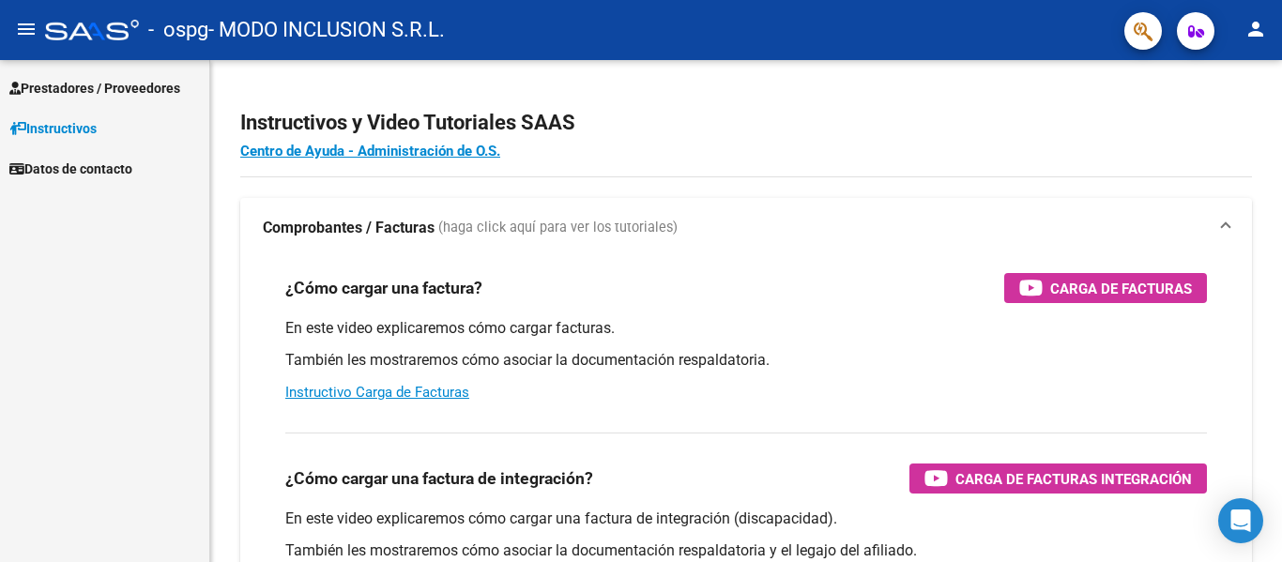
click at [87, 86] on span "Prestadores / Proveedores" at bounding box center [94, 88] width 171 height 21
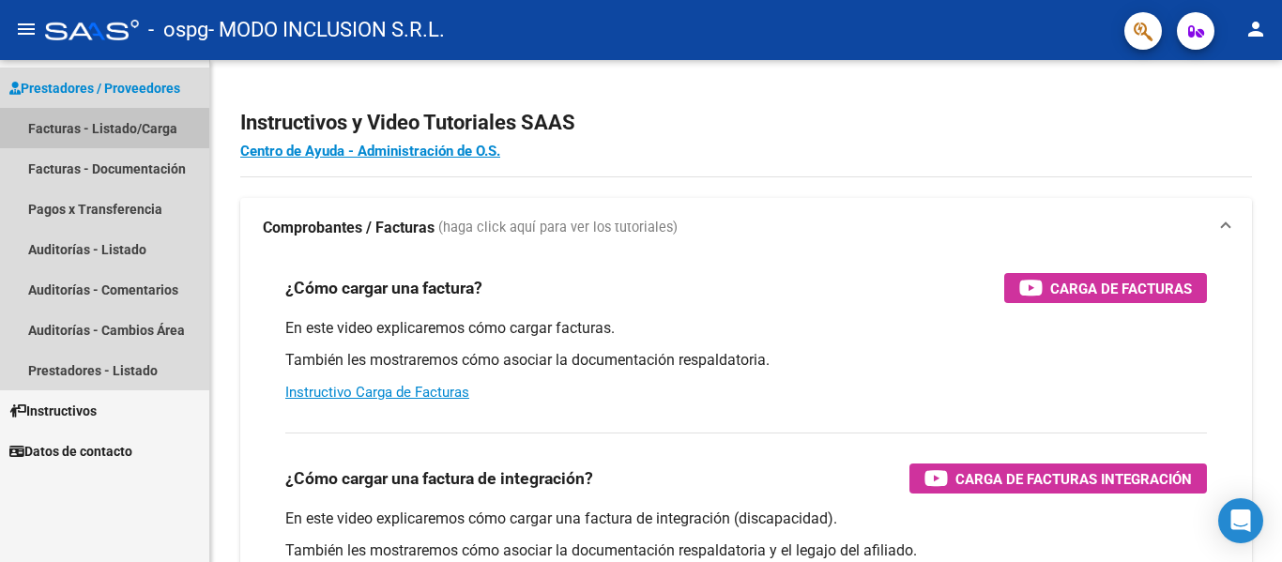
click at [97, 129] on link "Facturas - Listado/Carga" at bounding box center [104, 128] width 209 height 40
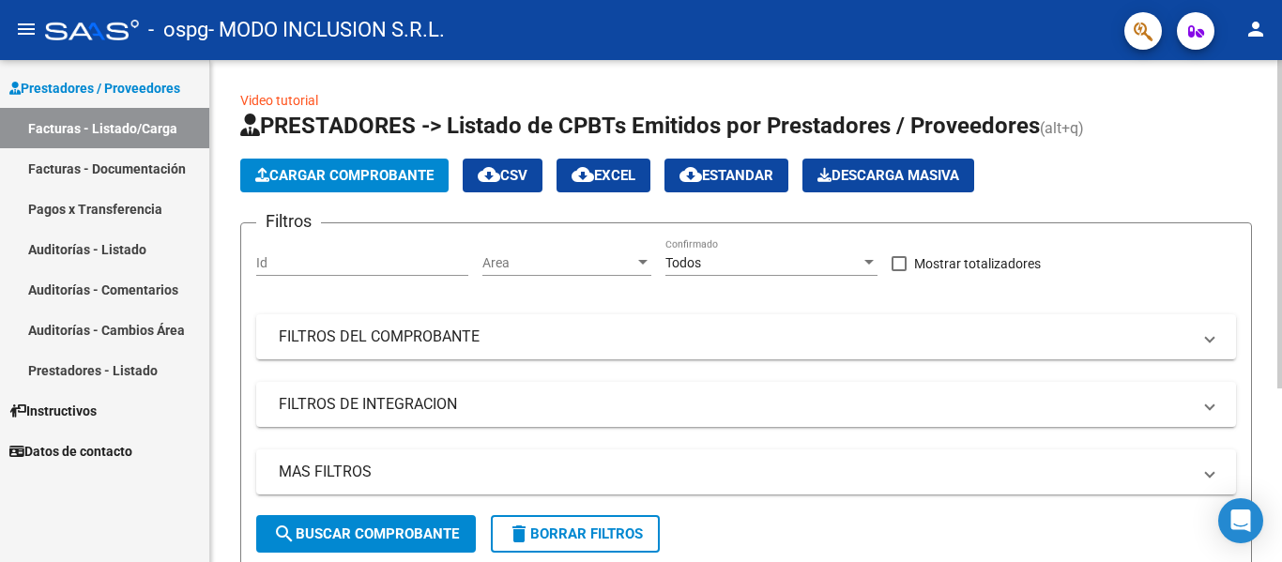
click at [337, 176] on span "Cargar Comprobante" at bounding box center [344, 175] width 178 height 17
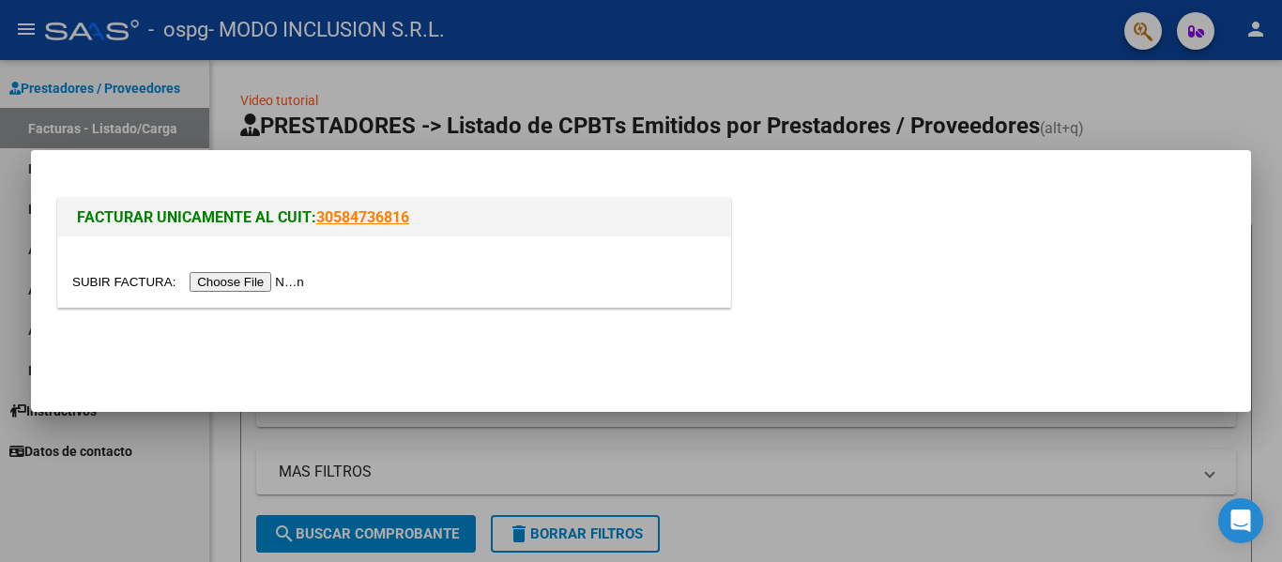
click at [260, 278] on input "file" at bounding box center [190, 282] width 237 height 20
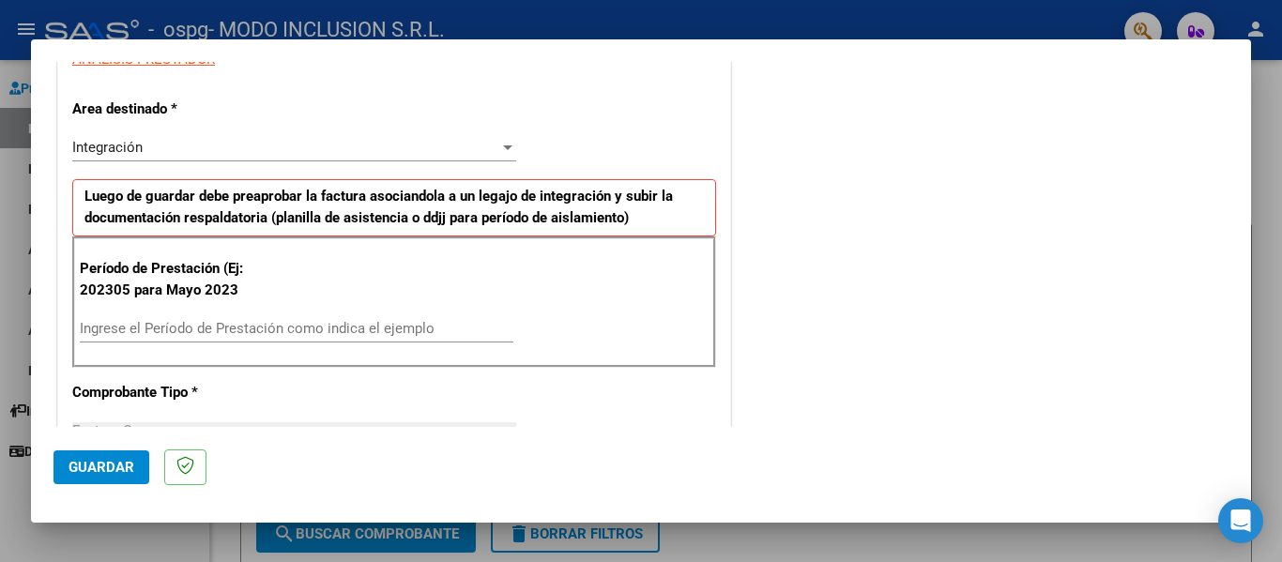
scroll to position [375, 0]
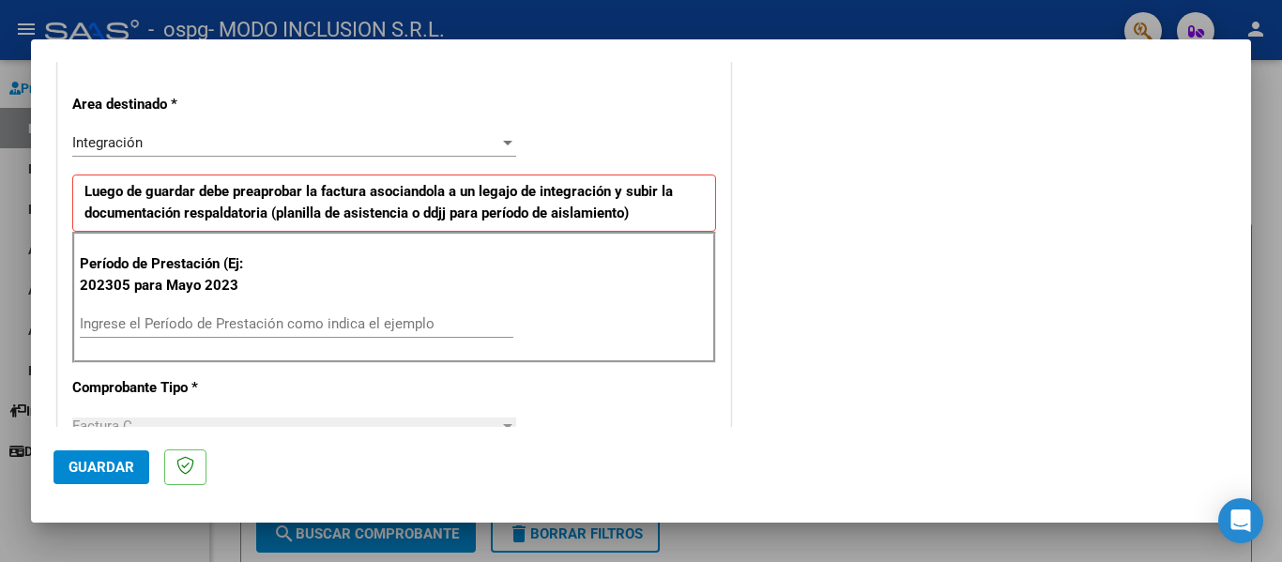
click at [239, 313] on div "Ingrese el Período de Prestación como indica el ejemplo" at bounding box center [296, 324] width 433 height 28
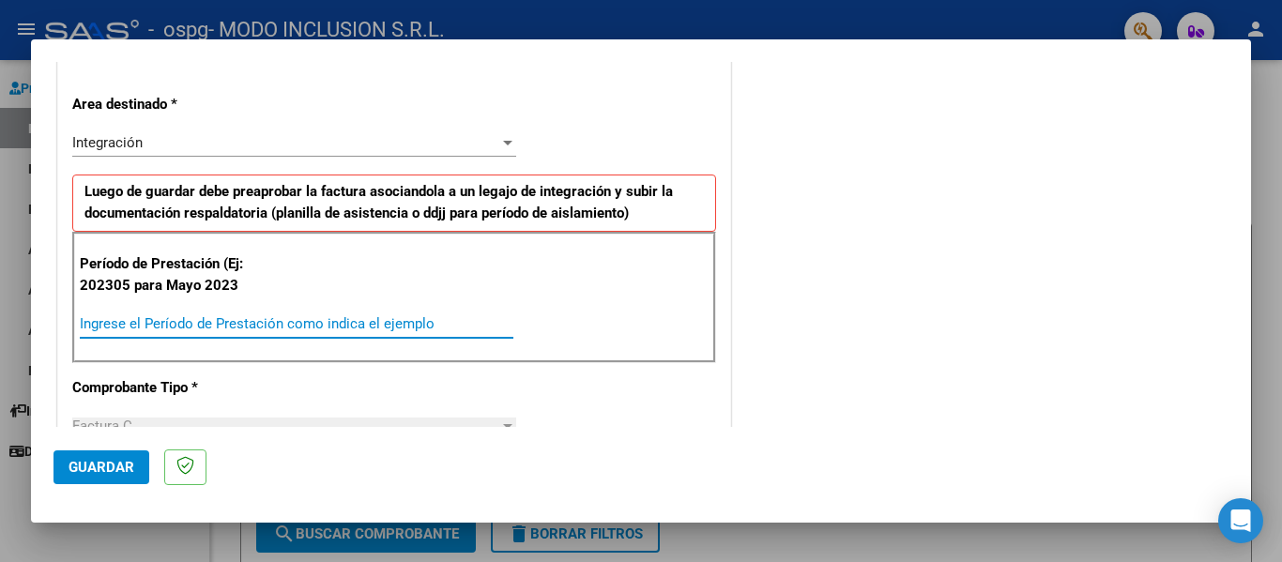
click at [244, 324] on input "Ingrese el Período de Prestación como indica el ejemplo" at bounding box center [296, 323] width 433 height 17
type input "202507"
click at [797, 392] on div "COMENTARIOS Comentarios del Prestador / Gerenciador:" at bounding box center [982, 504] width 494 height 1595
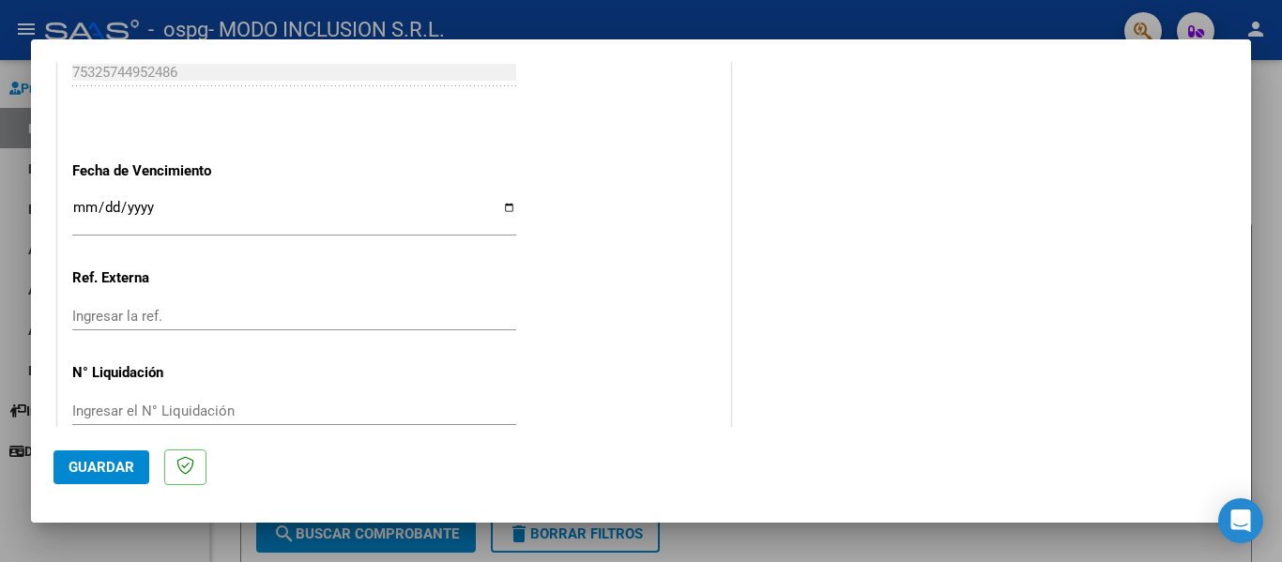
scroll to position [1220, 0]
click at [78, 197] on input "Ingresar la fecha" at bounding box center [294, 211] width 444 height 30
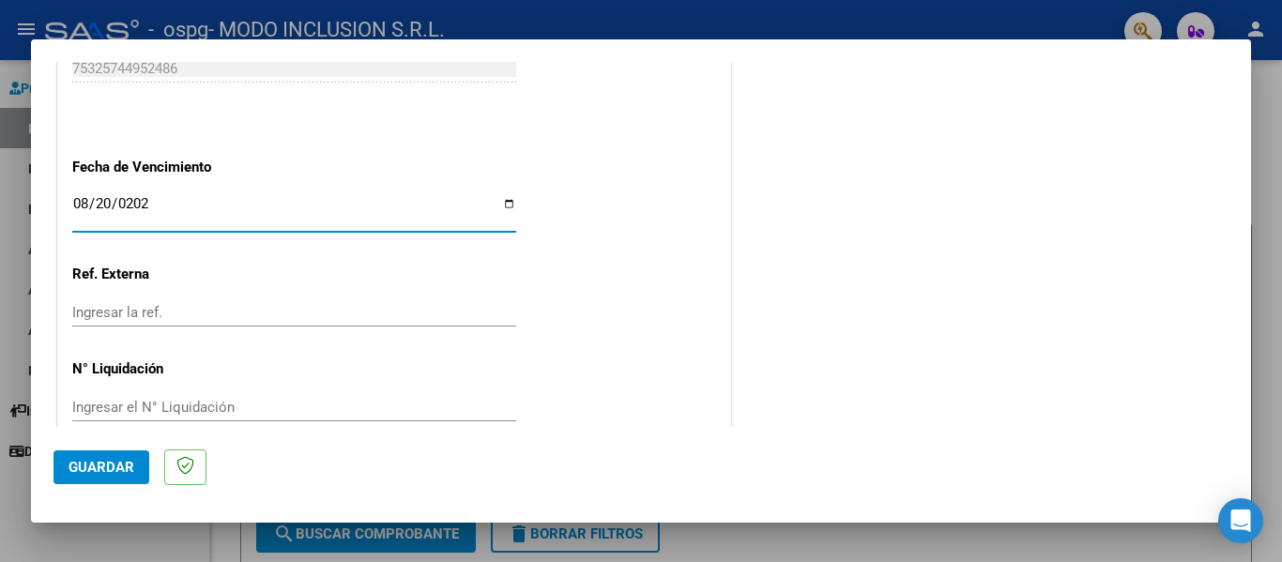
type input "[DATE]"
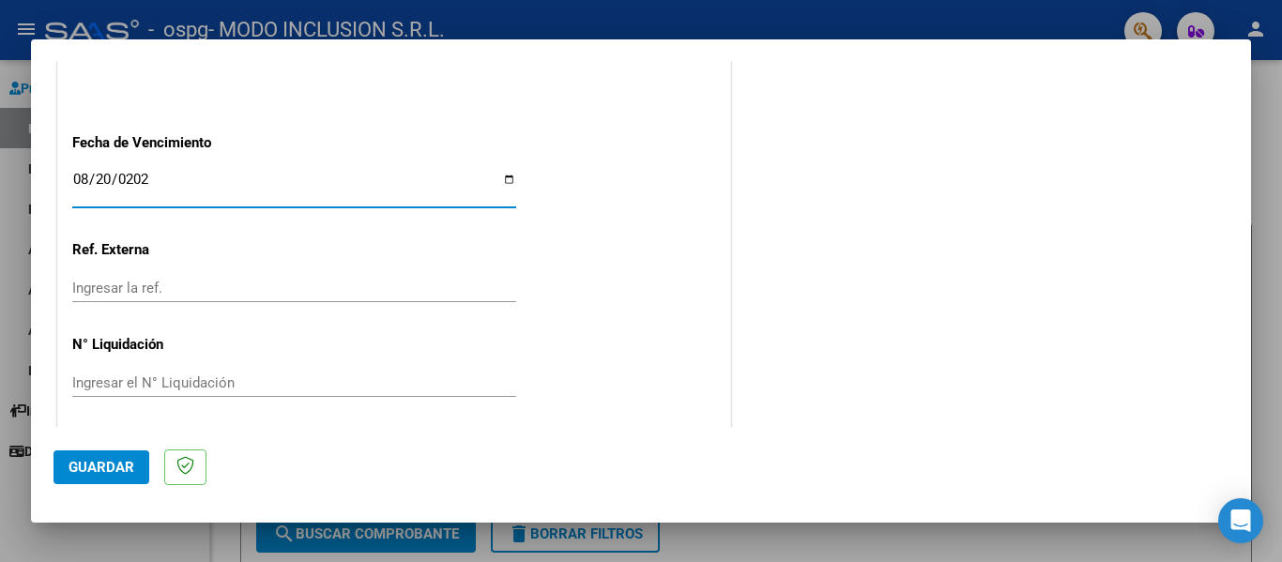
scroll to position [1251, 0]
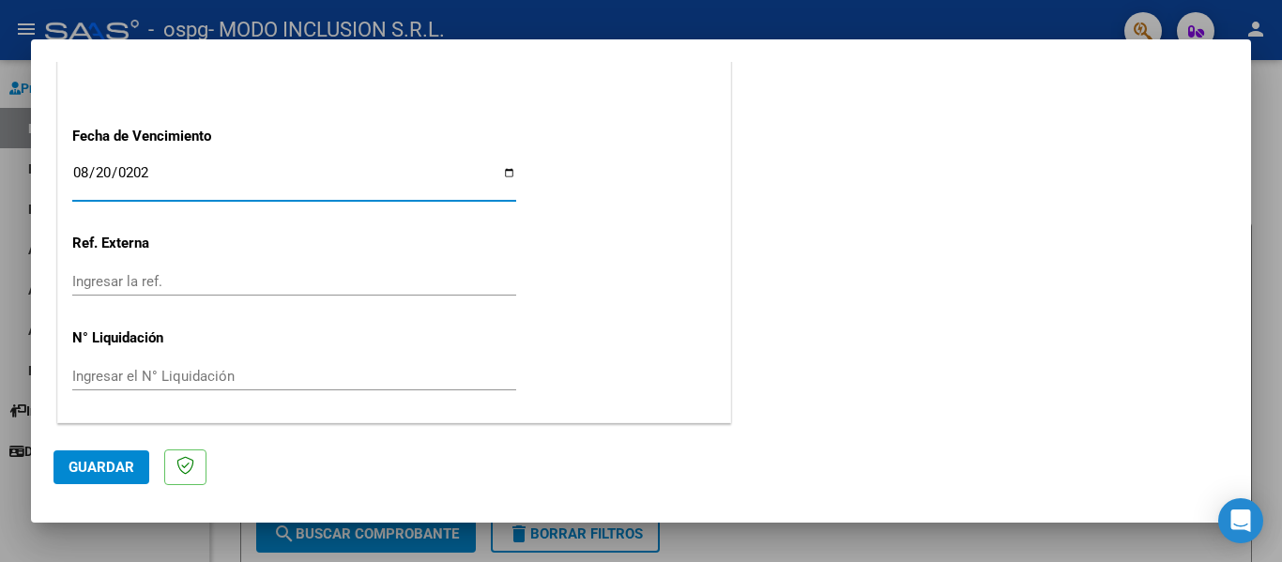
click at [125, 464] on span "Guardar" at bounding box center [101, 467] width 66 height 17
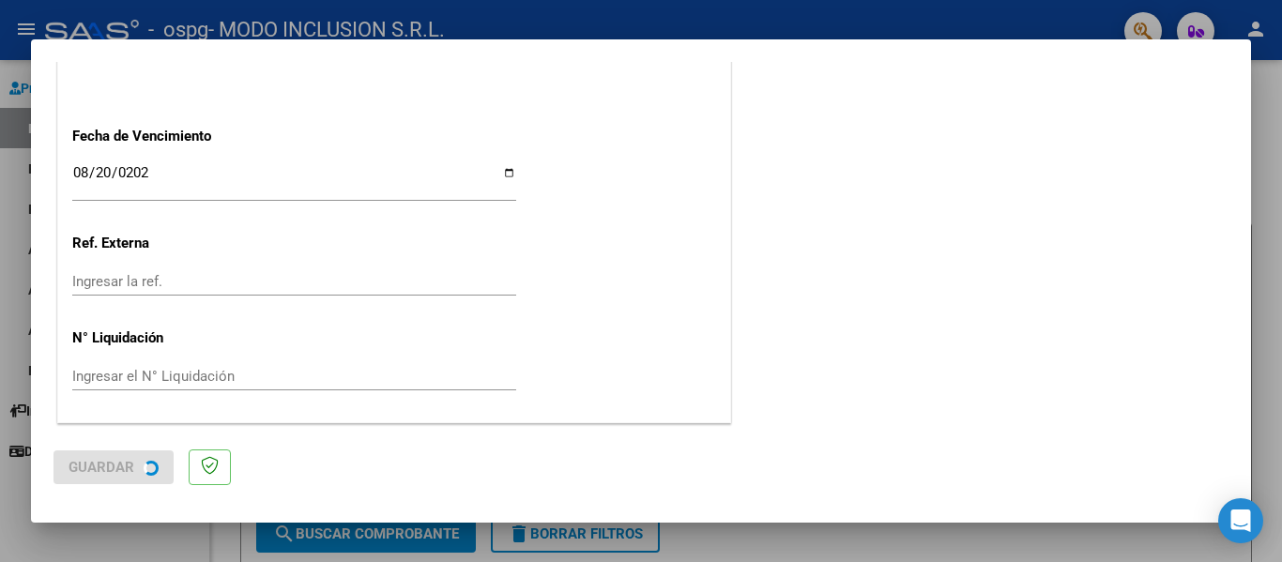
scroll to position [0, 0]
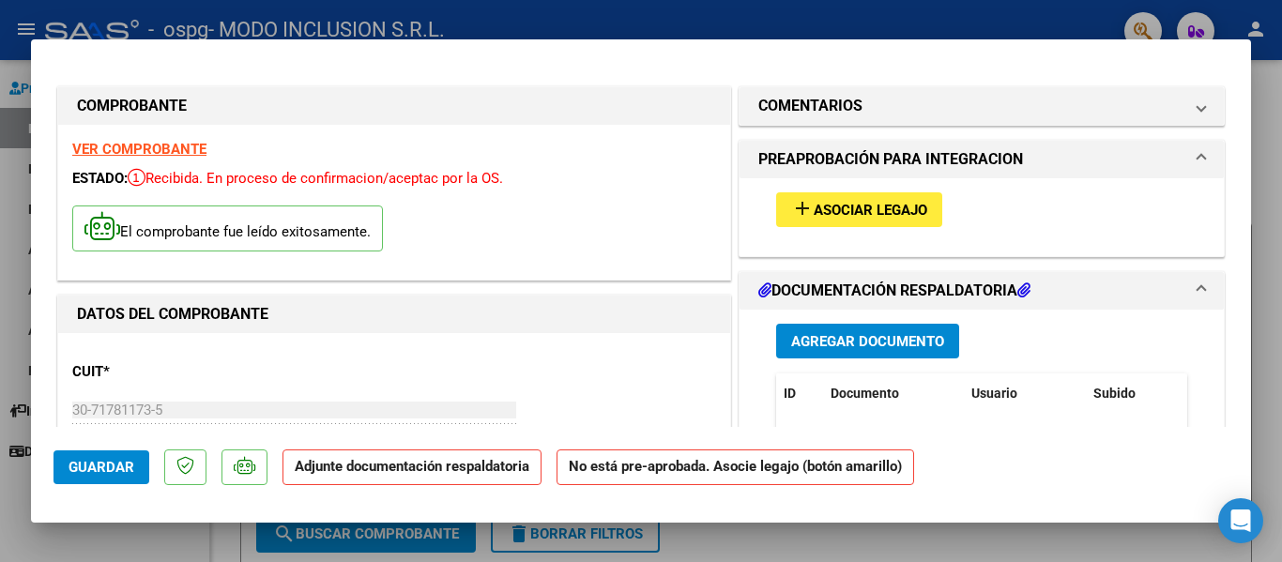
click at [844, 209] on span "Asociar Legajo" at bounding box center [870, 210] width 114 height 17
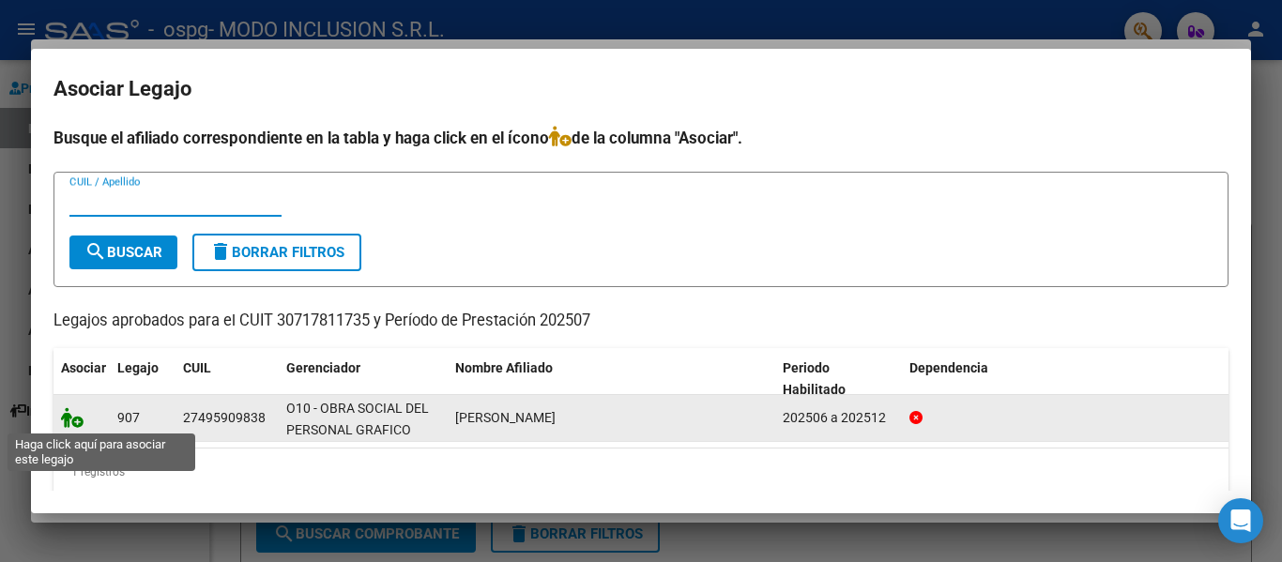
click at [71, 420] on icon at bounding box center [72, 417] width 23 height 21
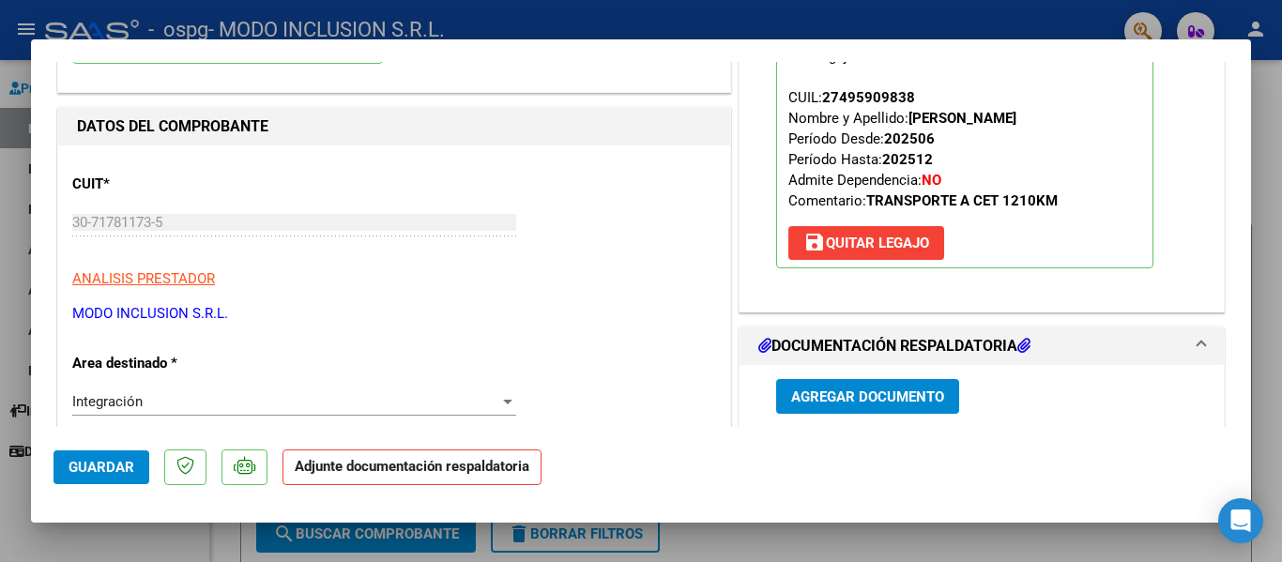
scroll to position [281, 0]
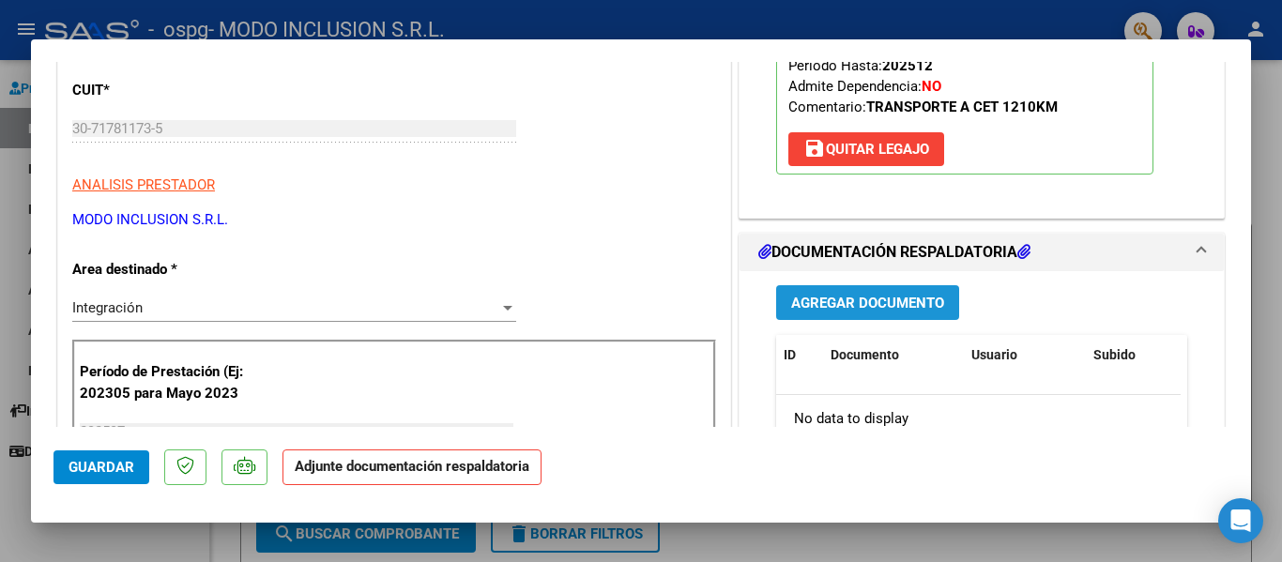
click at [875, 297] on span "Agregar Documento" at bounding box center [867, 303] width 153 height 17
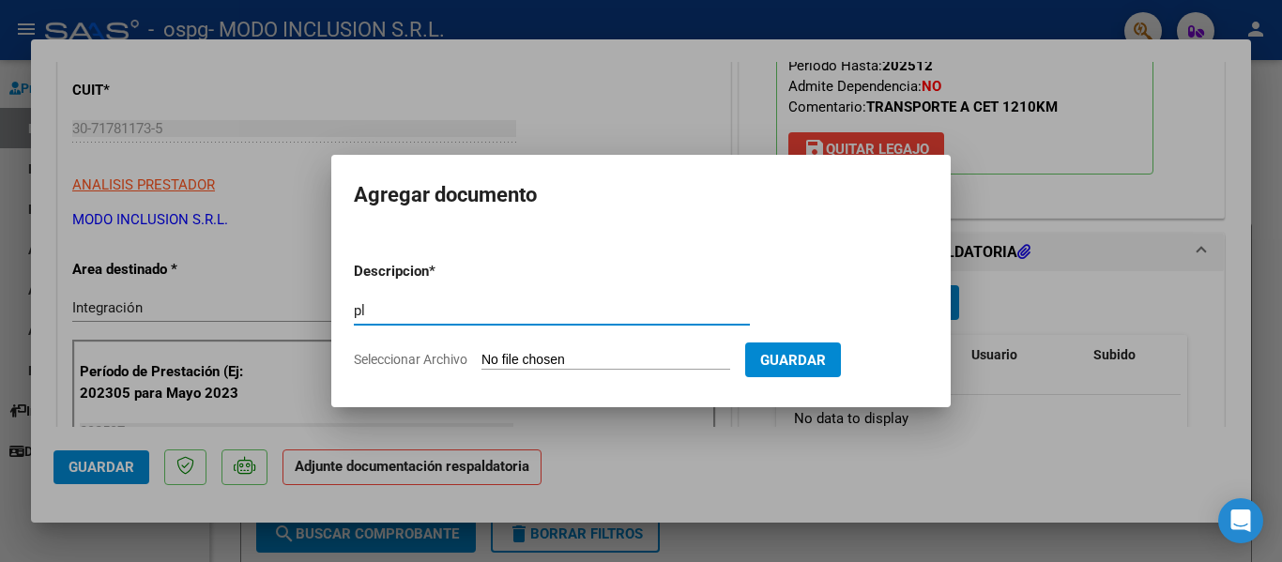
type input "p"
type input "PLANILLA DE ASISTENCIA"
click at [668, 355] on input "Seleccionar Archivo" at bounding box center [605, 361] width 249 height 18
type input "C:\fakepath\ANEXO- PLANILLAS ASISTENCIA FIRMADA 2025.pdf"
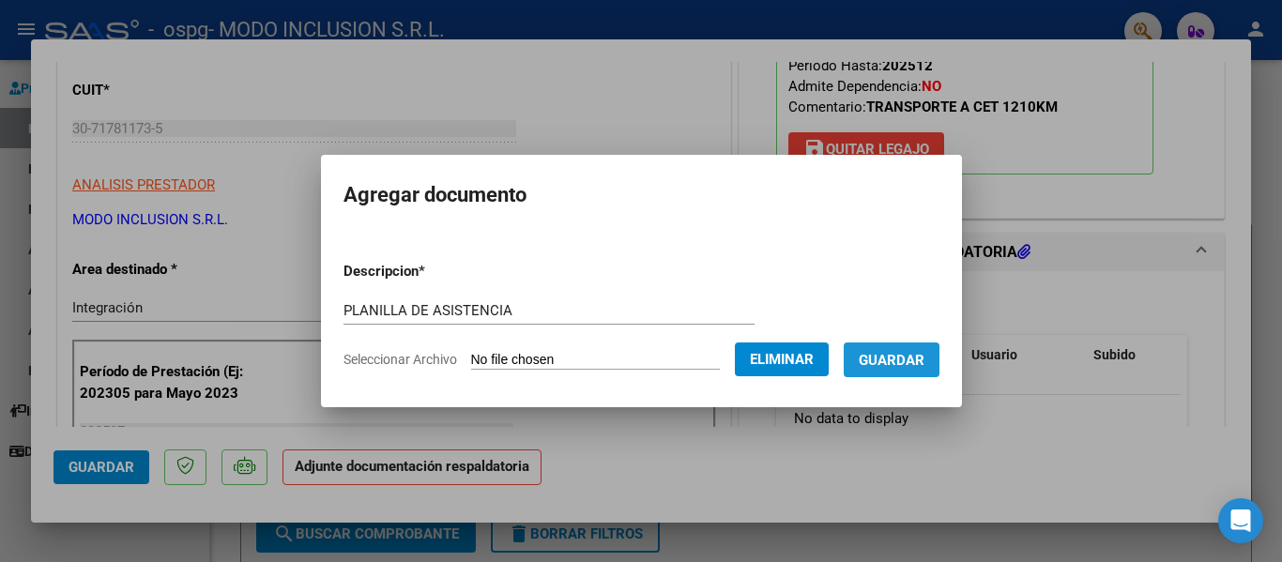
click at [899, 358] on span "Guardar" at bounding box center [891, 360] width 66 height 17
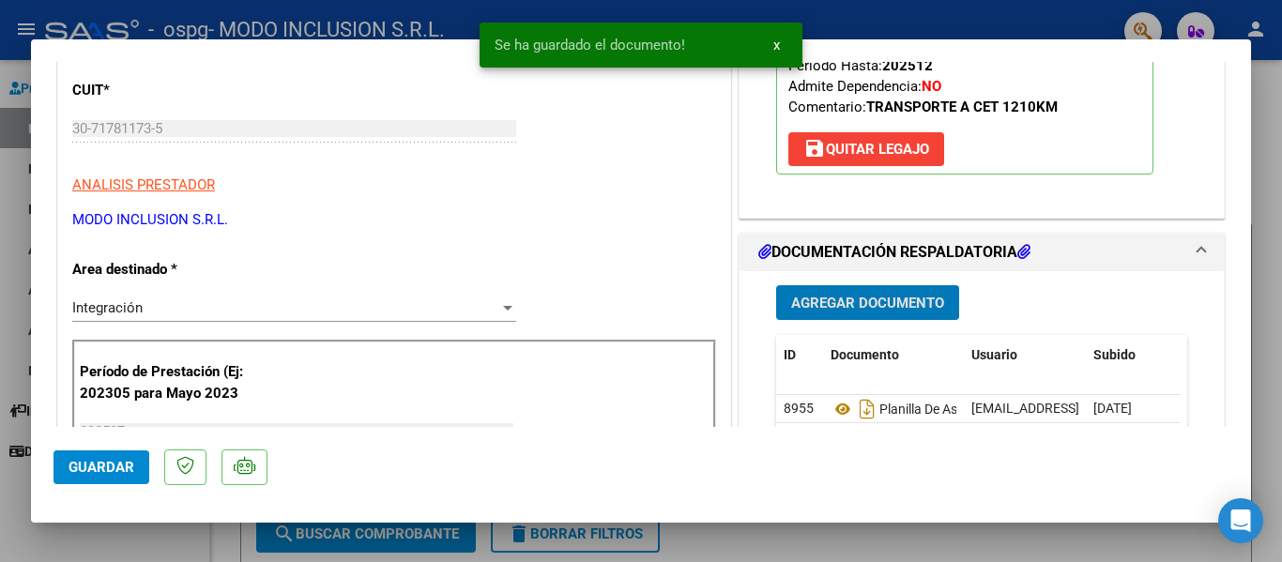
click at [874, 299] on span "Agregar Documento" at bounding box center [867, 303] width 153 height 17
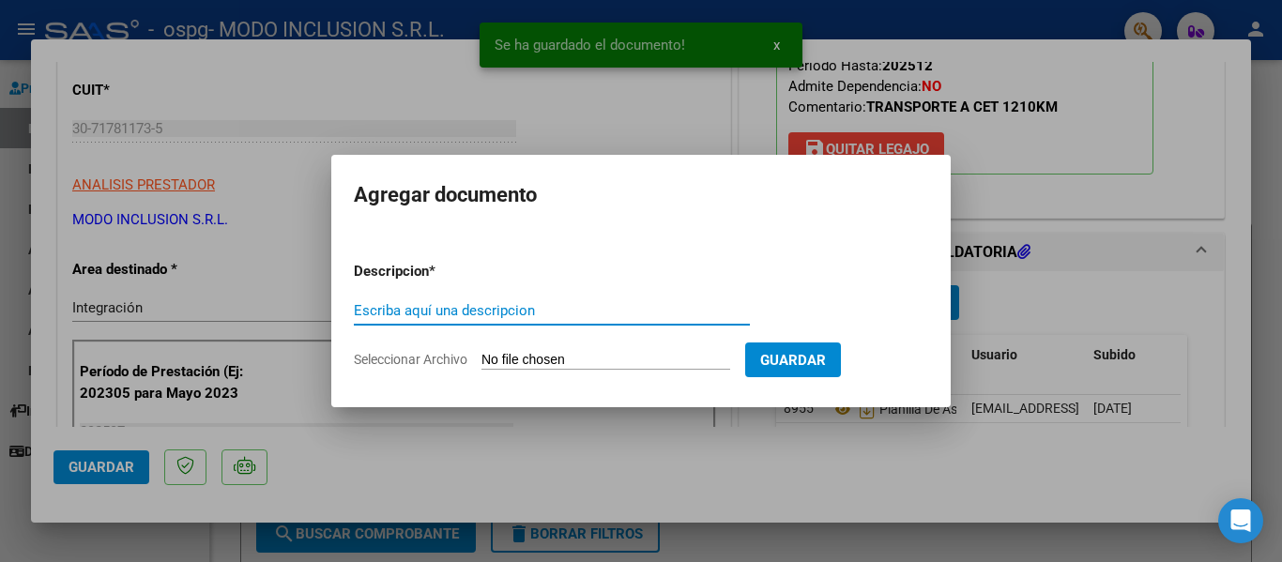
click at [439, 311] on input "Escriba aquí una descripcion" at bounding box center [552, 310] width 396 height 17
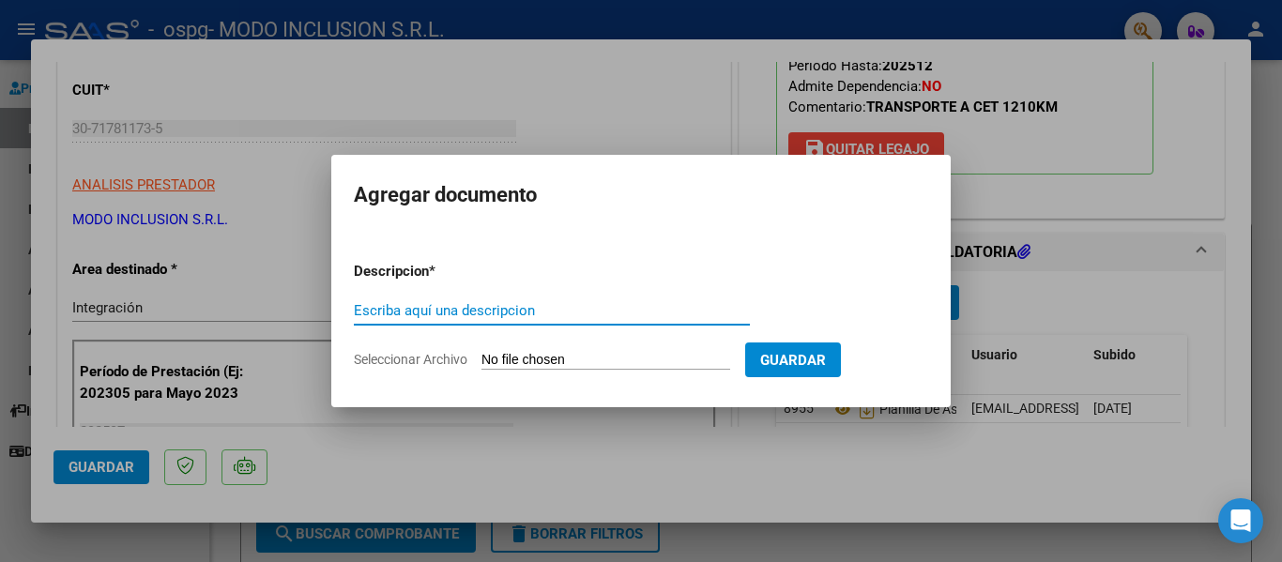
click at [631, 353] on input "Seleccionar Archivo" at bounding box center [605, 361] width 249 height 18
type input "C:\fakepath\AUTORIZACIONES 2025.odt1.odt"
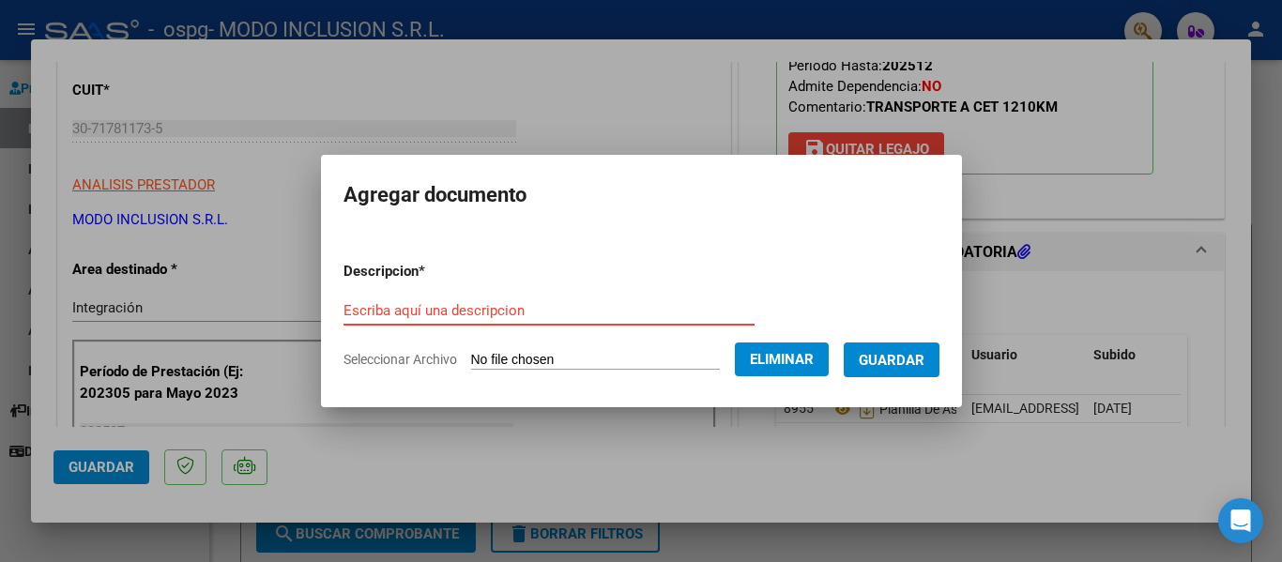
click at [559, 311] on input "Escriba aquí una descripcion" at bounding box center [548, 310] width 411 height 17
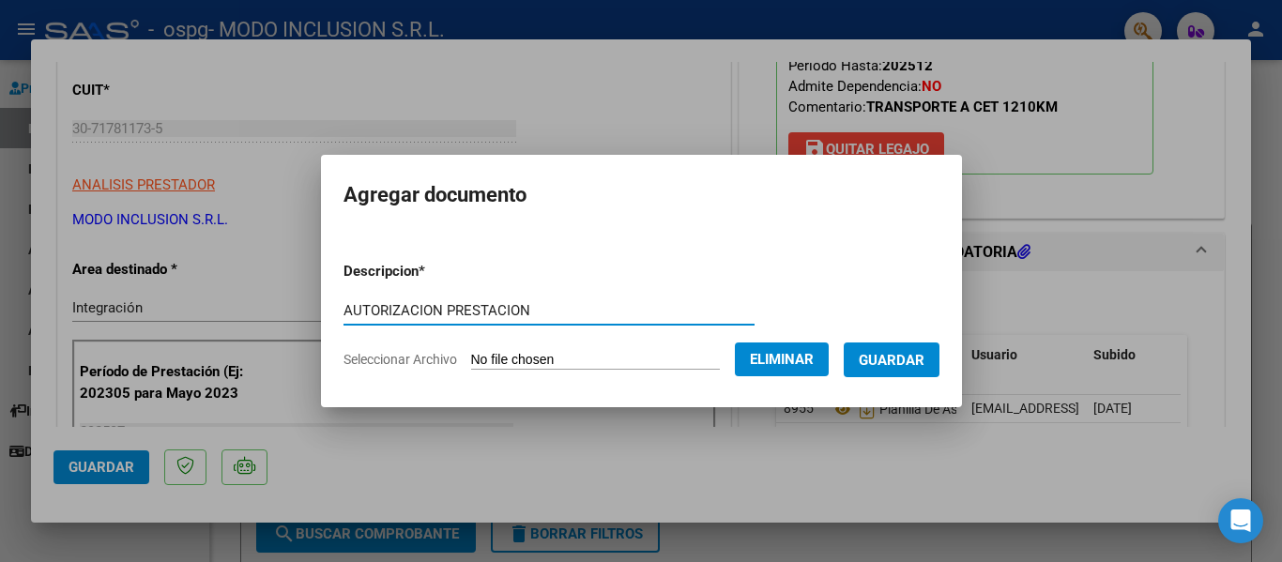
type input "AUTORIZACION PRESTACION"
click at [924, 356] on span "Guardar" at bounding box center [891, 360] width 66 height 17
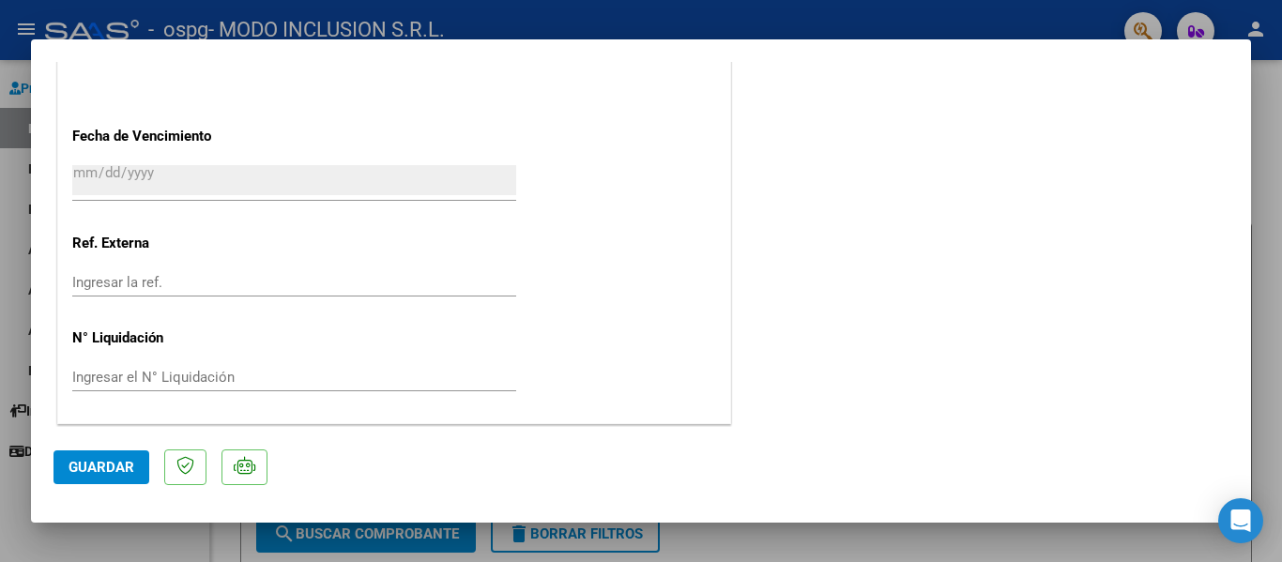
scroll to position [1314, 0]
click at [82, 464] on span "Guardar" at bounding box center [101, 467] width 66 height 17
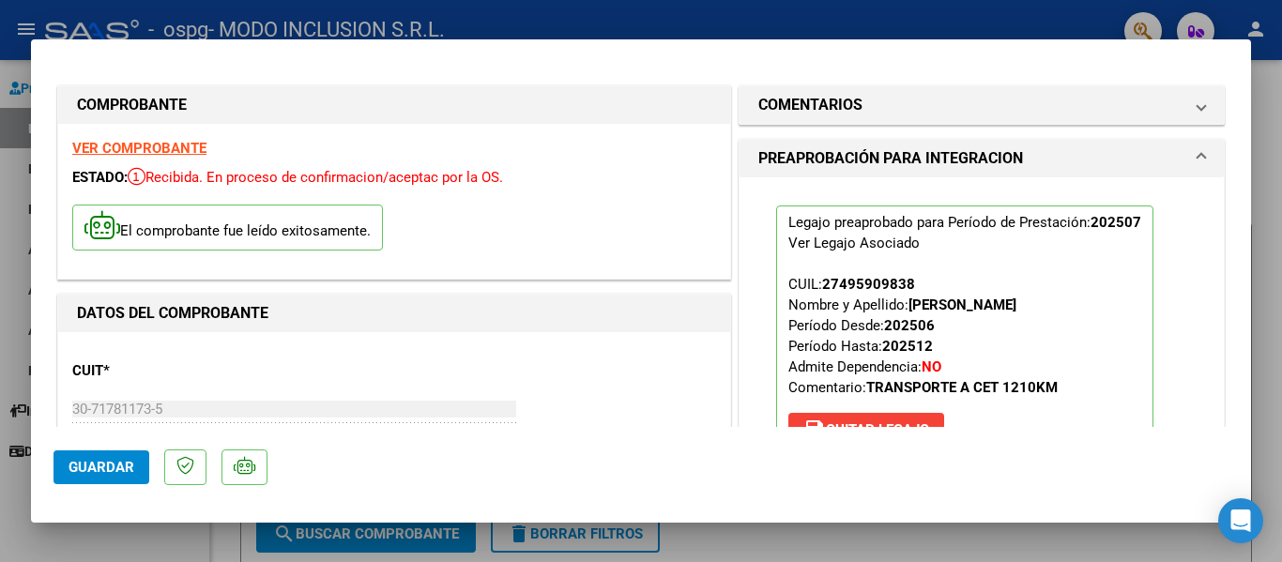
scroll to position [0, 0]
click at [109, 471] on span "Guardar" at bounding box center [101, 467] width 66 height 17
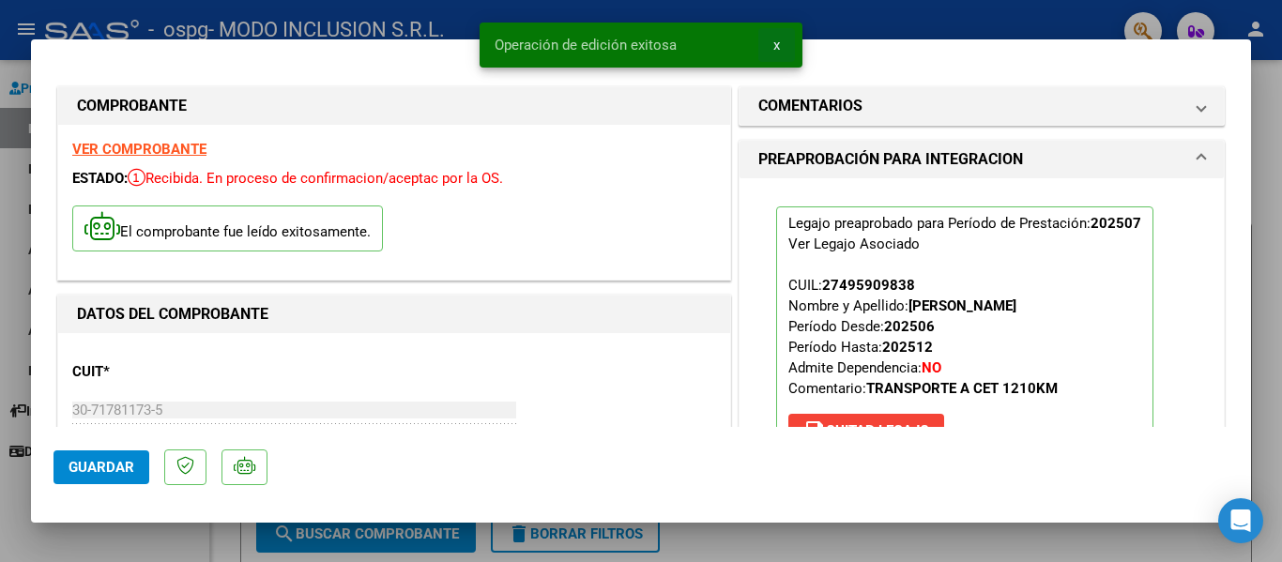
click at [775, 48] on span "x" at bounding box center [776, 45] width 7 height 17
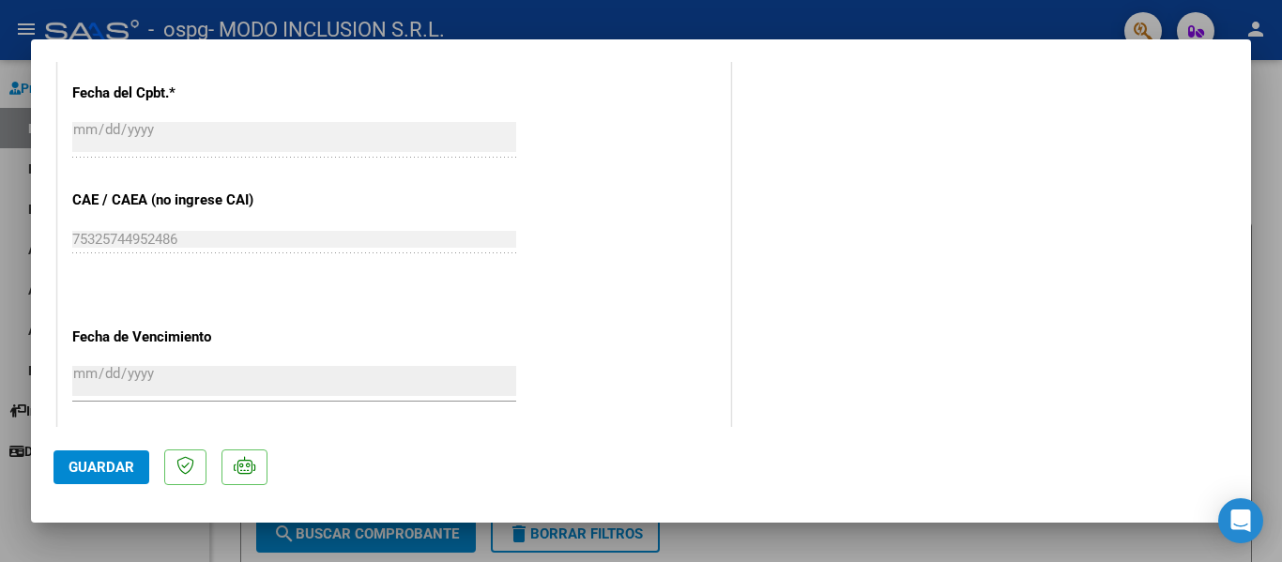
scroll to position [1314, 0]
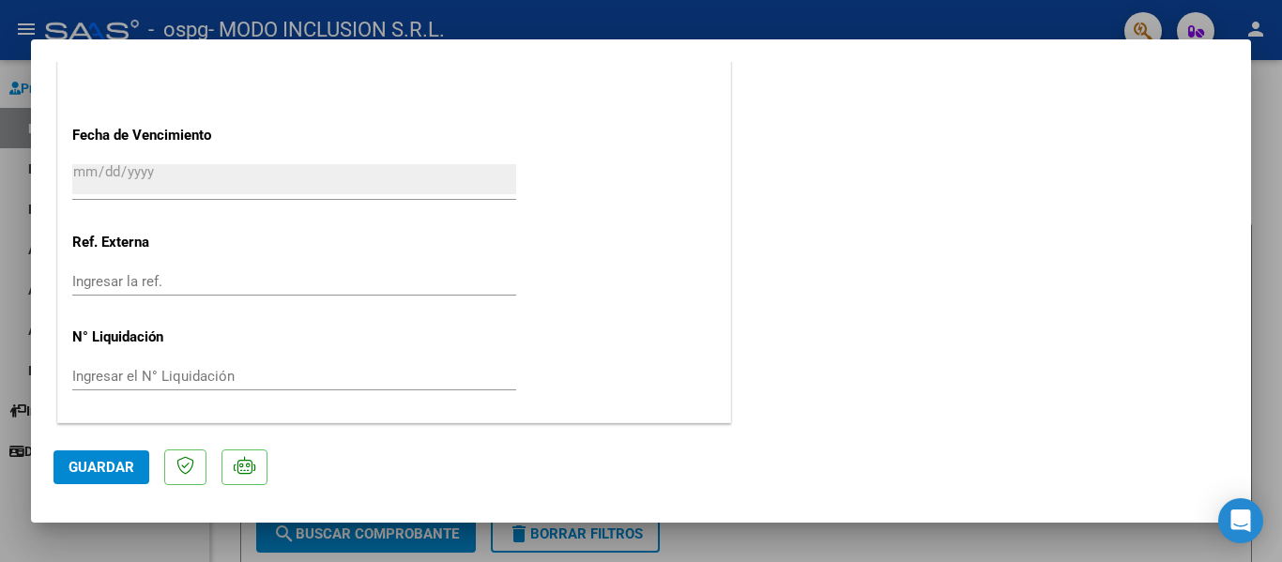
click at [1021, 23] on div at bounding box center [641, 281] width 1282 height 562
type input "$ 0,00"
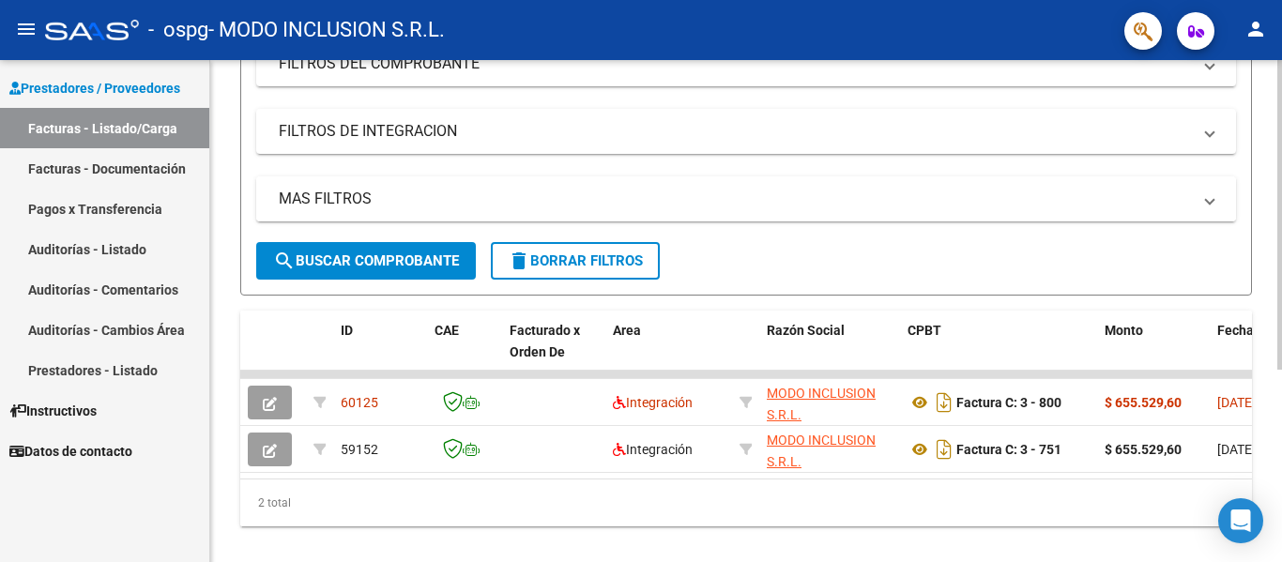
scroll to position [281, 0]
